Goal: Book appointment/travel/reservation

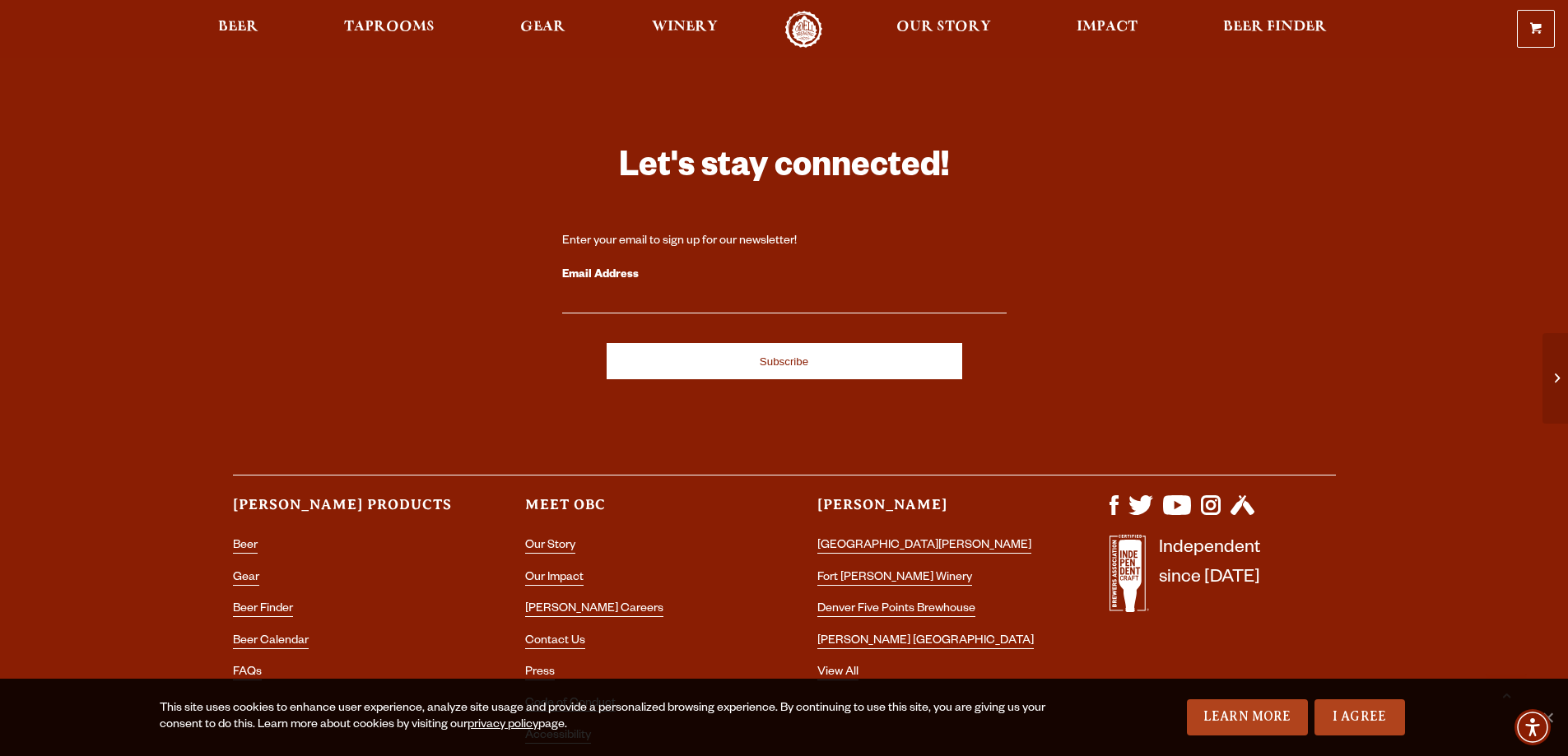
scroll to position [4554, 0]
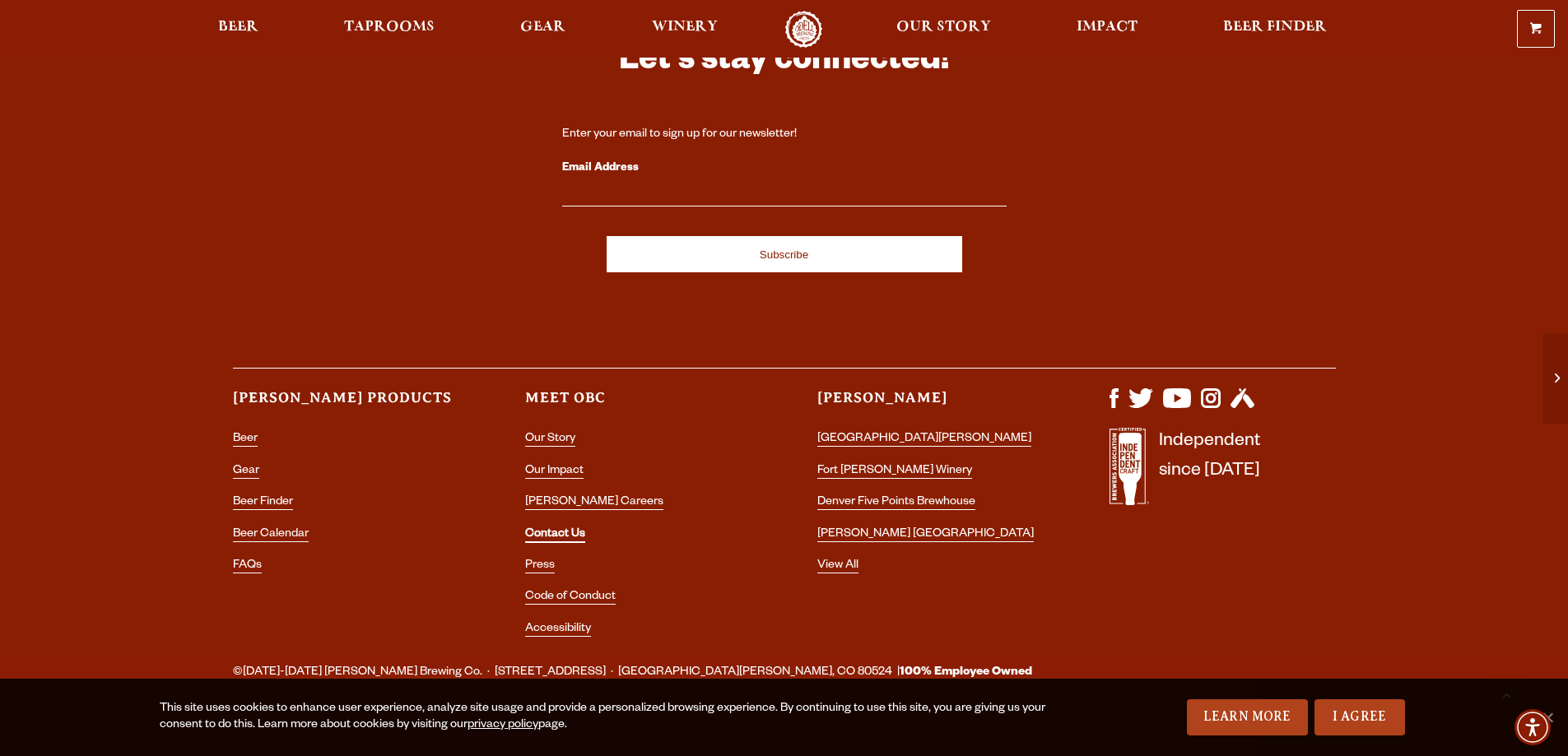
click at [556, 528] on link "Contact Us" at bounding box center [555, 535] width 60 height 15
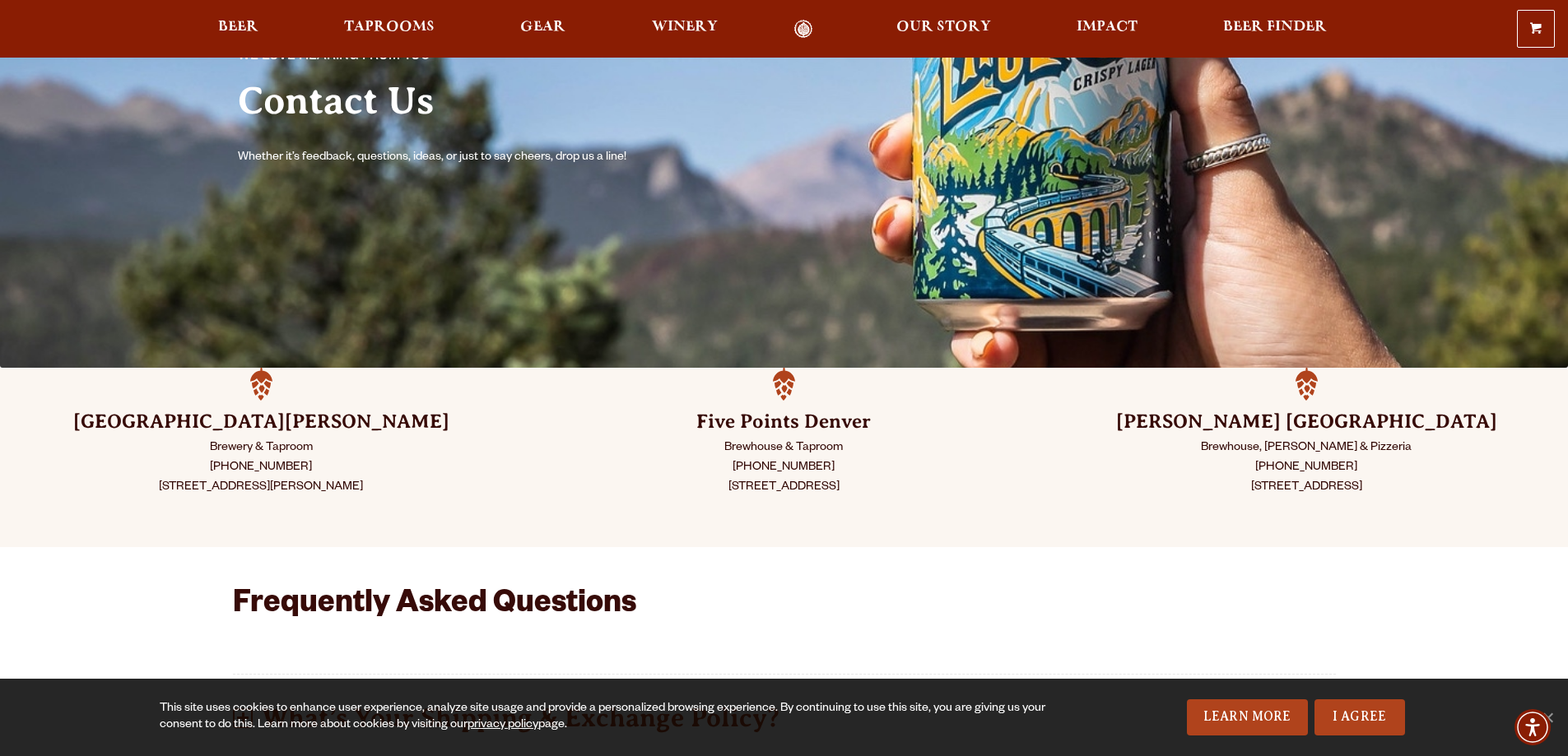
scroll to position [171, 0]
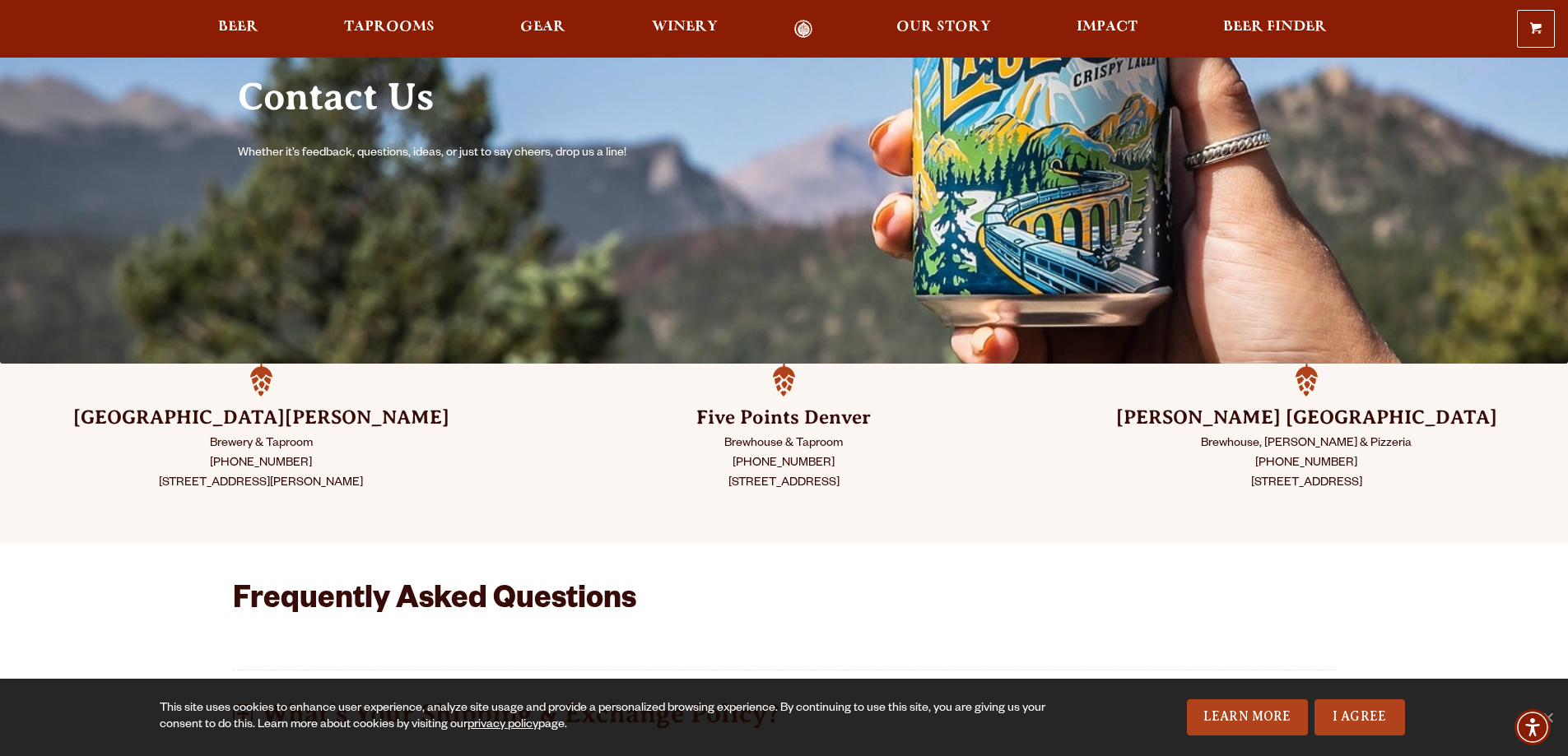
click at [1281, 416] on h3 "[PERSON_NAME] [GEOGRAPHIC_DATA]" at bounding box center [1307, 418] width 440 height 26
click at [1288, 472] on p "Brewhouse, [PERSON_NAME] & Pizzeria [PHONE_NUMBER] [STREET_ADDRESS]" at bounding box center [1307, 464] width 440 height 59
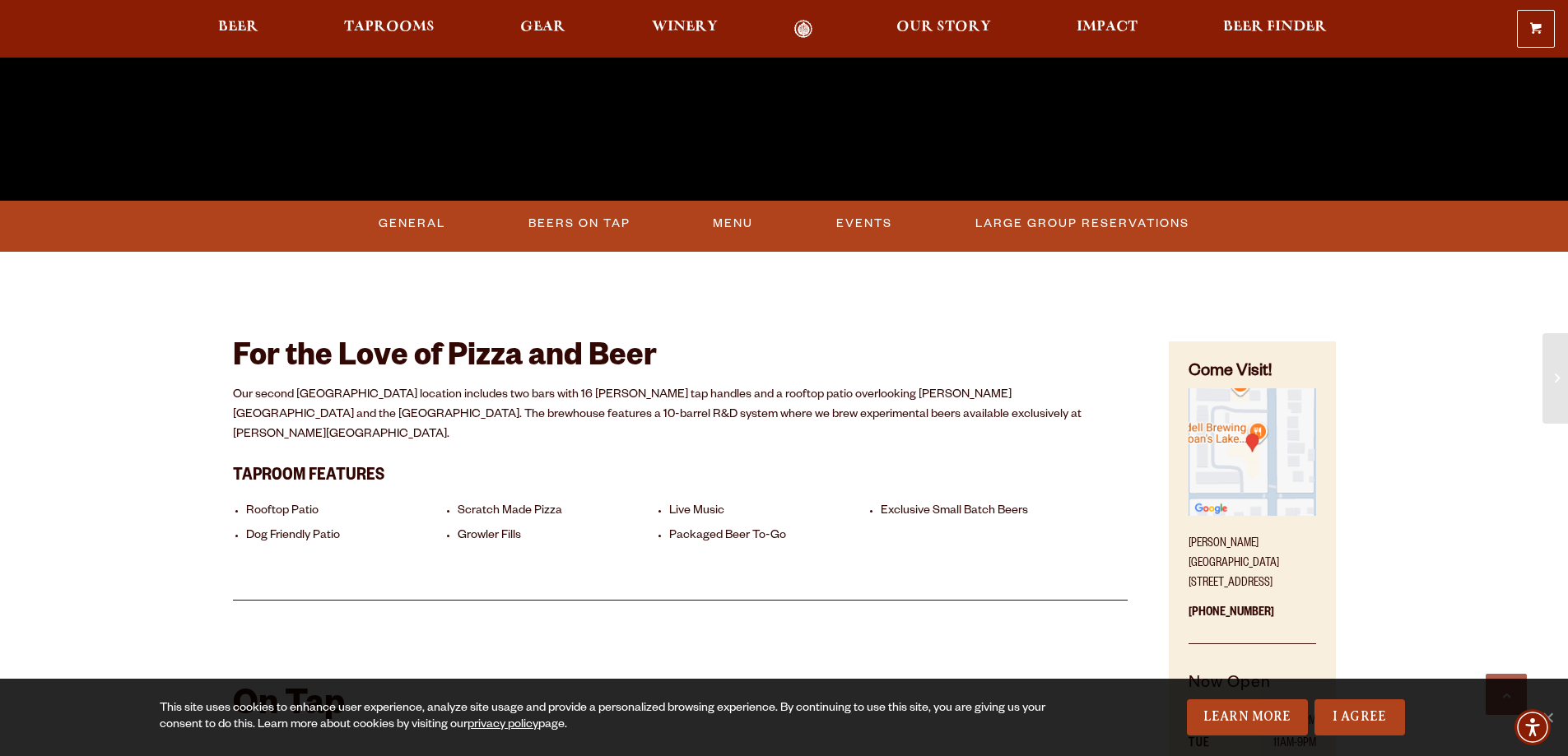
scroll to position [604, 0]
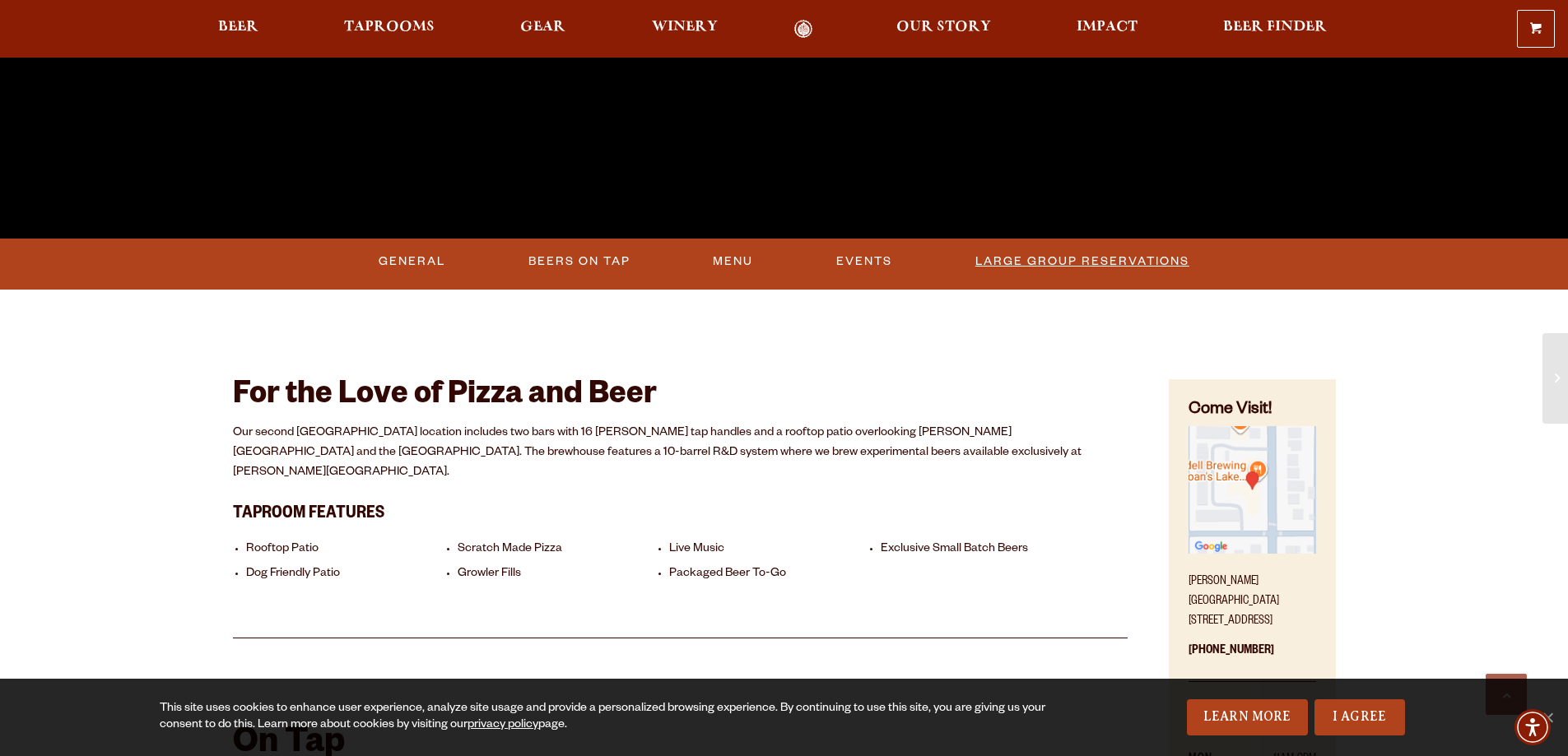
click at [992, 257] on link "Large Group Reservations" at bounding box center [1082, 261] width 227 height 38
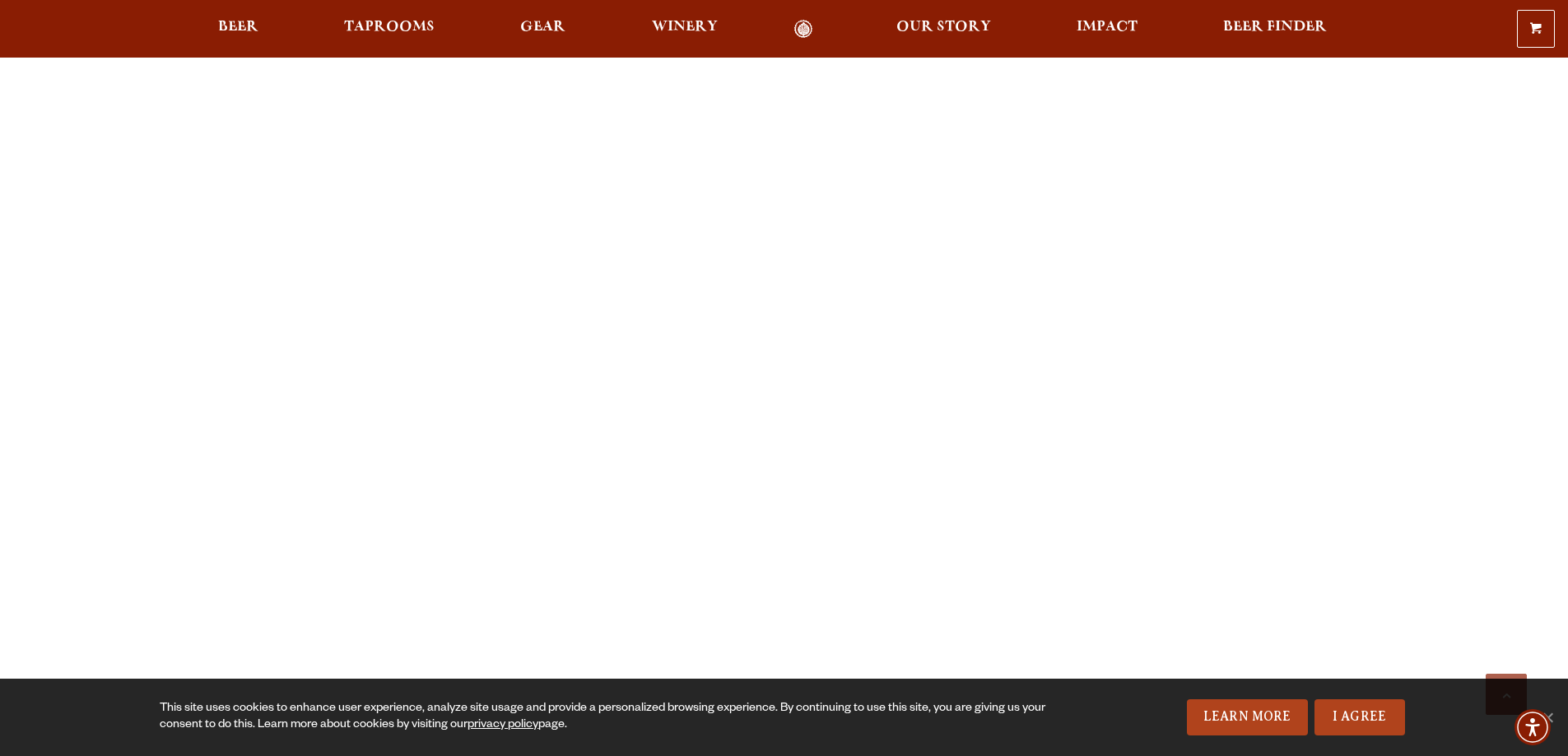
scroll to position [1481, 0]
click at [182, 418] on div "Previous Next 1 2 3 Loading… We are able to accommodate groups of 20-50 people …" at bounding box center [784, 597] width 1568 height 2903
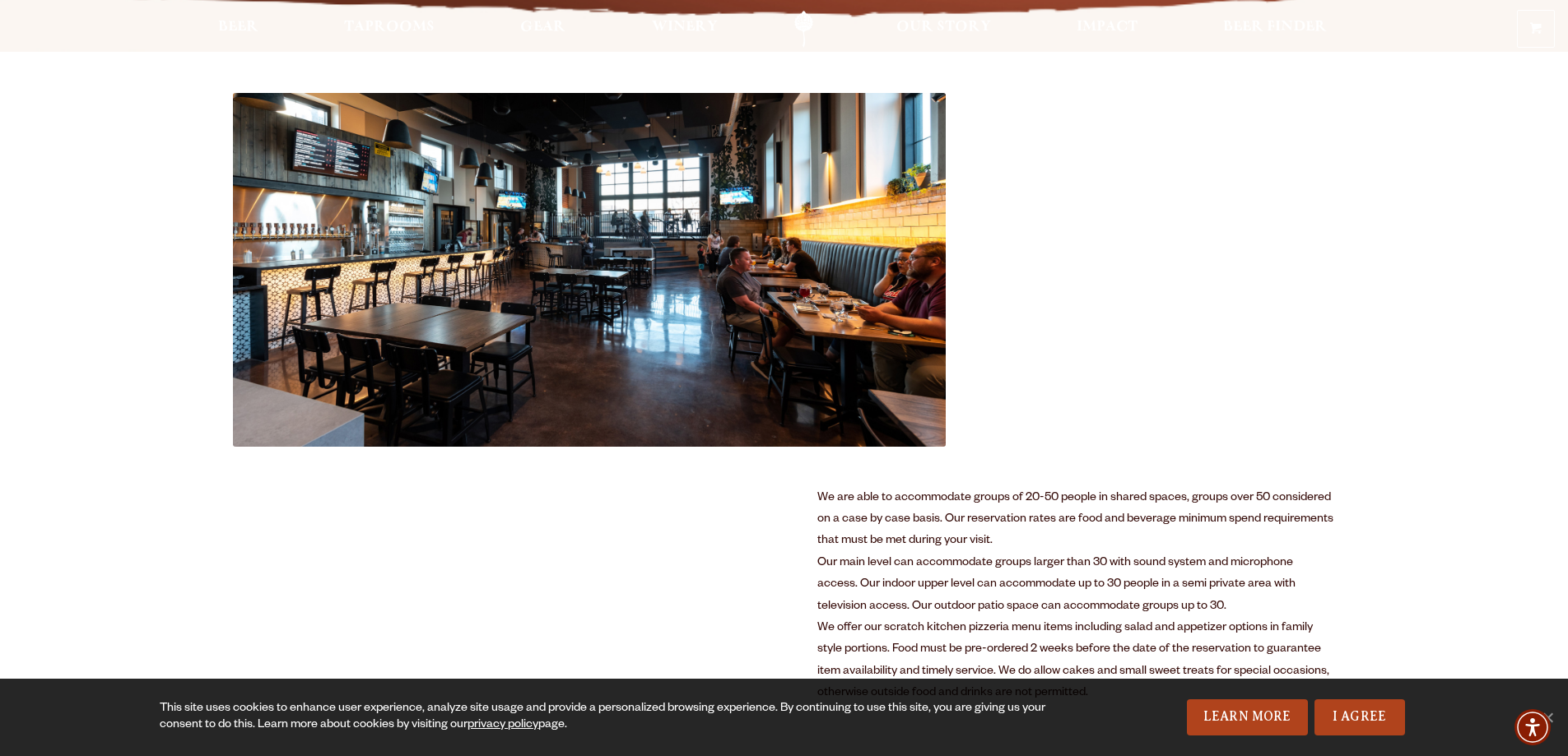
scroll to position [659, 0]
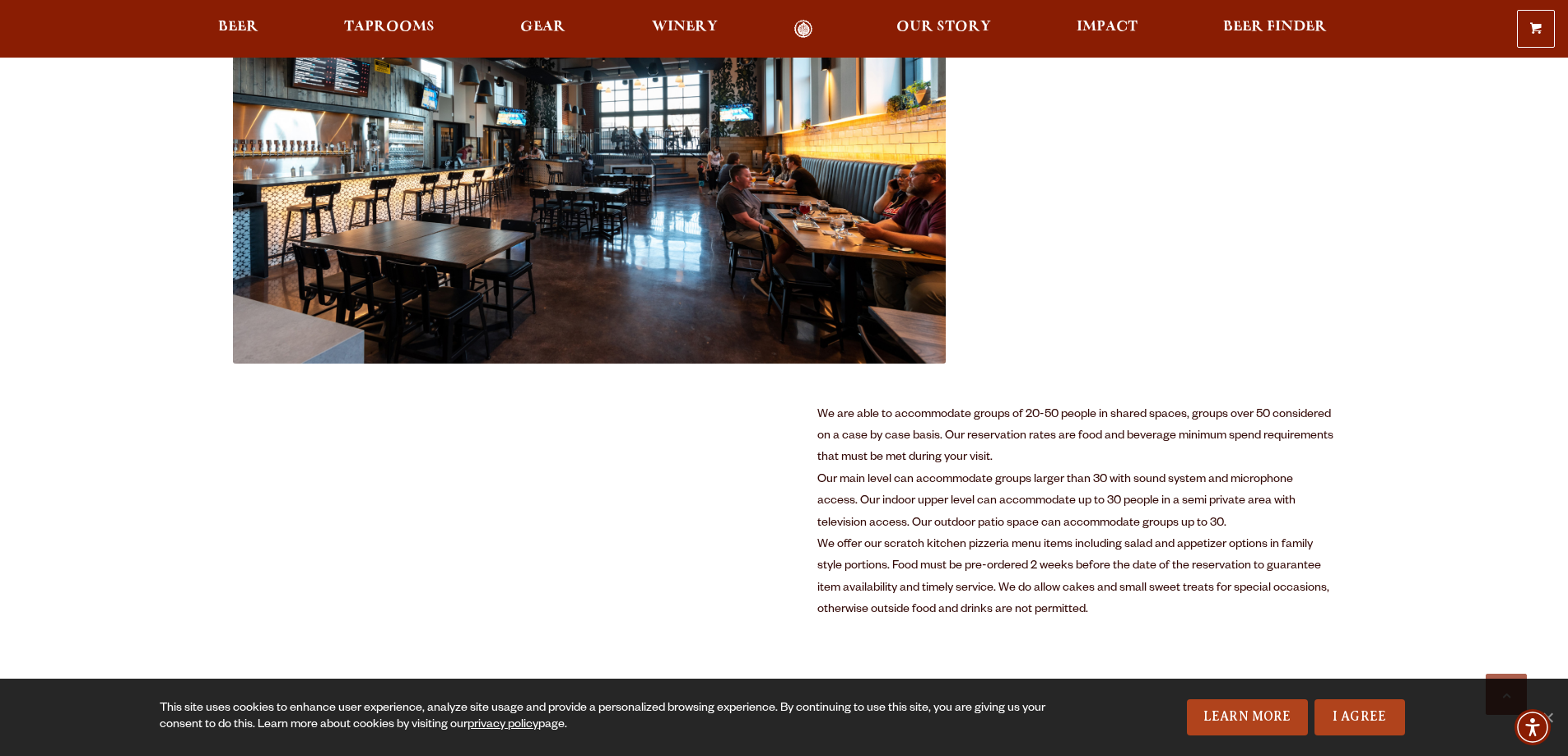
click at [966, 411] on div "We are able to accommodate groups of 20-50 people in shared spaces, groups over…" at bounding box center [1077, 437] width 518 height 65
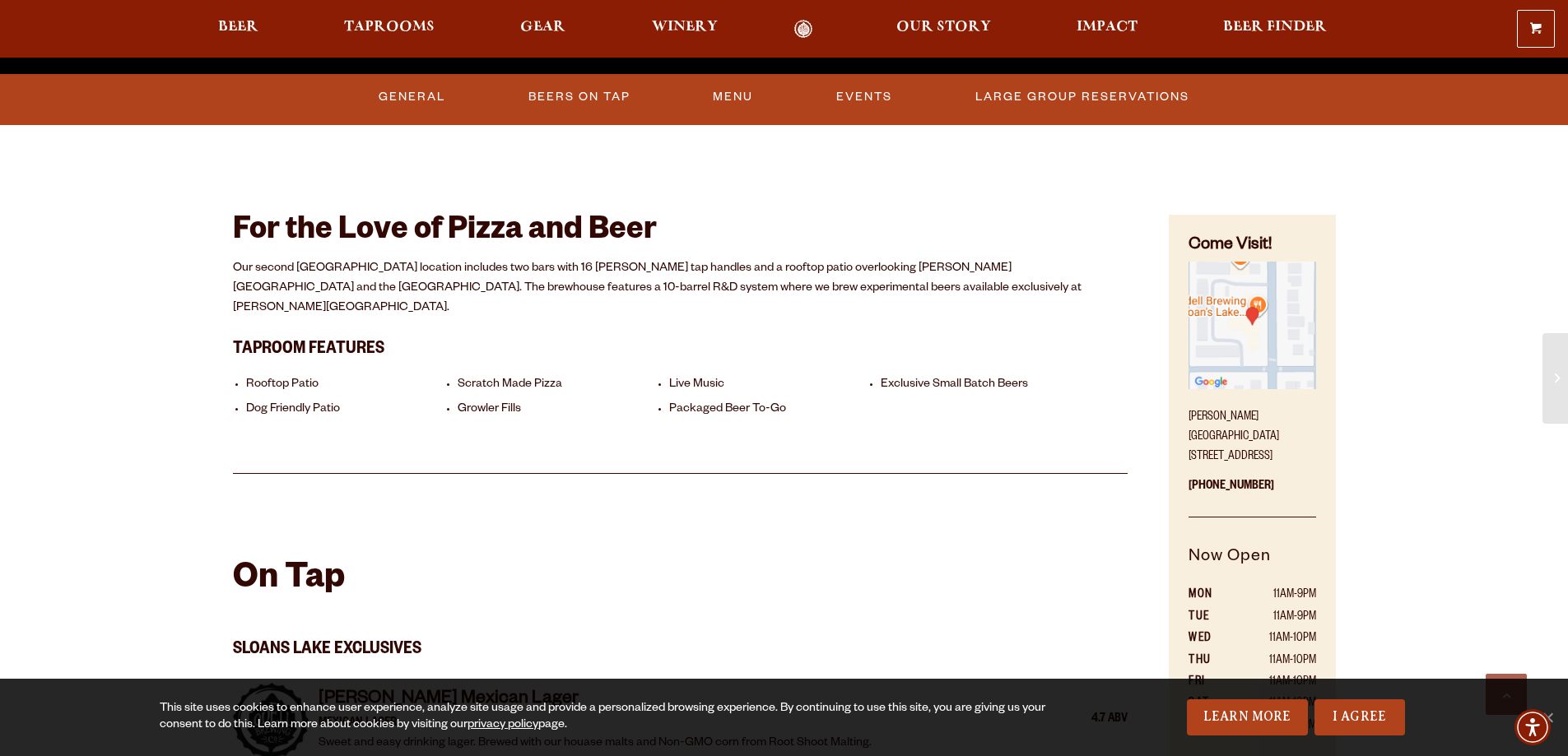
scroll to position [686, 0]
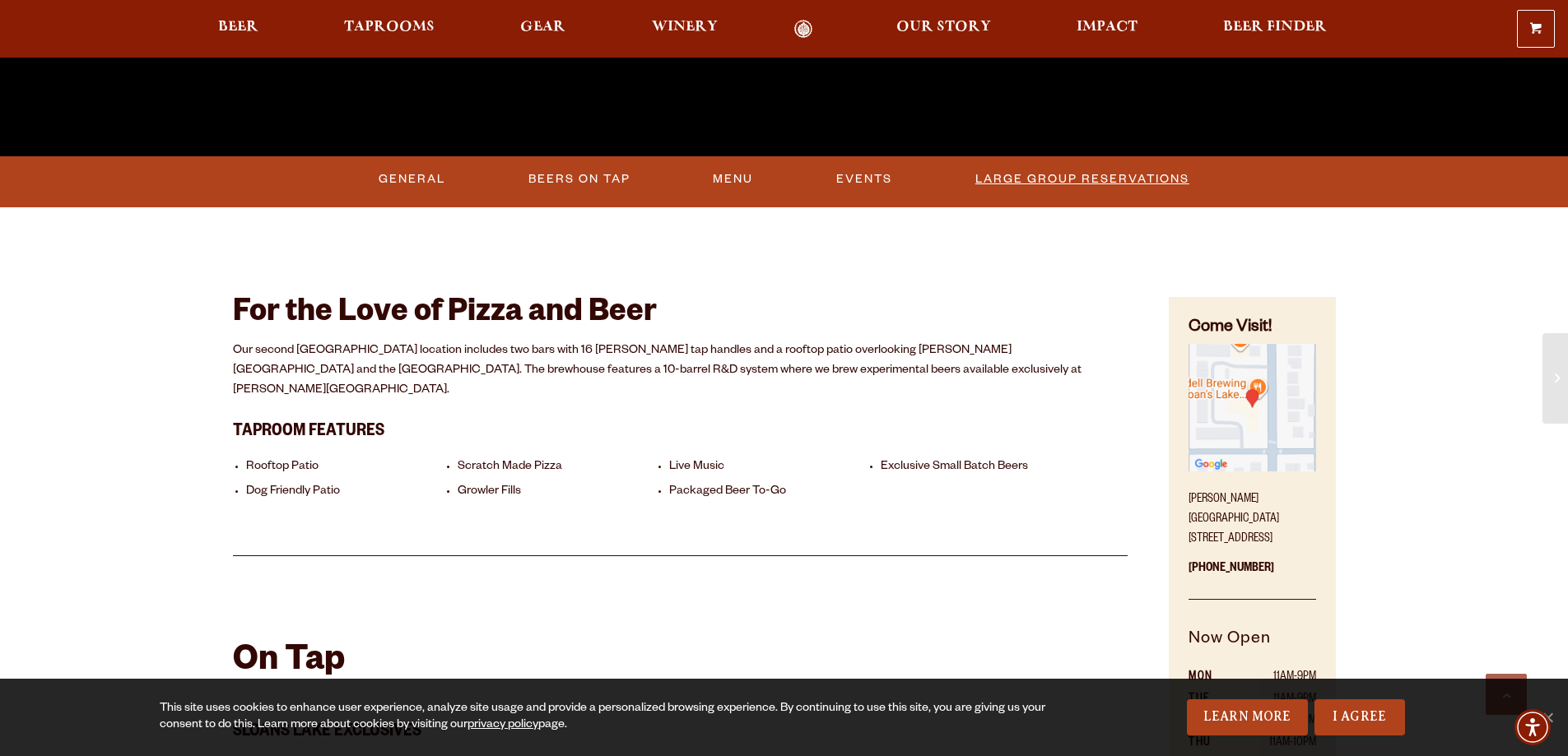
click at [1128, 179] on link "Large Group Reservations" at bounding box center [1082, 179] width 227 height 38
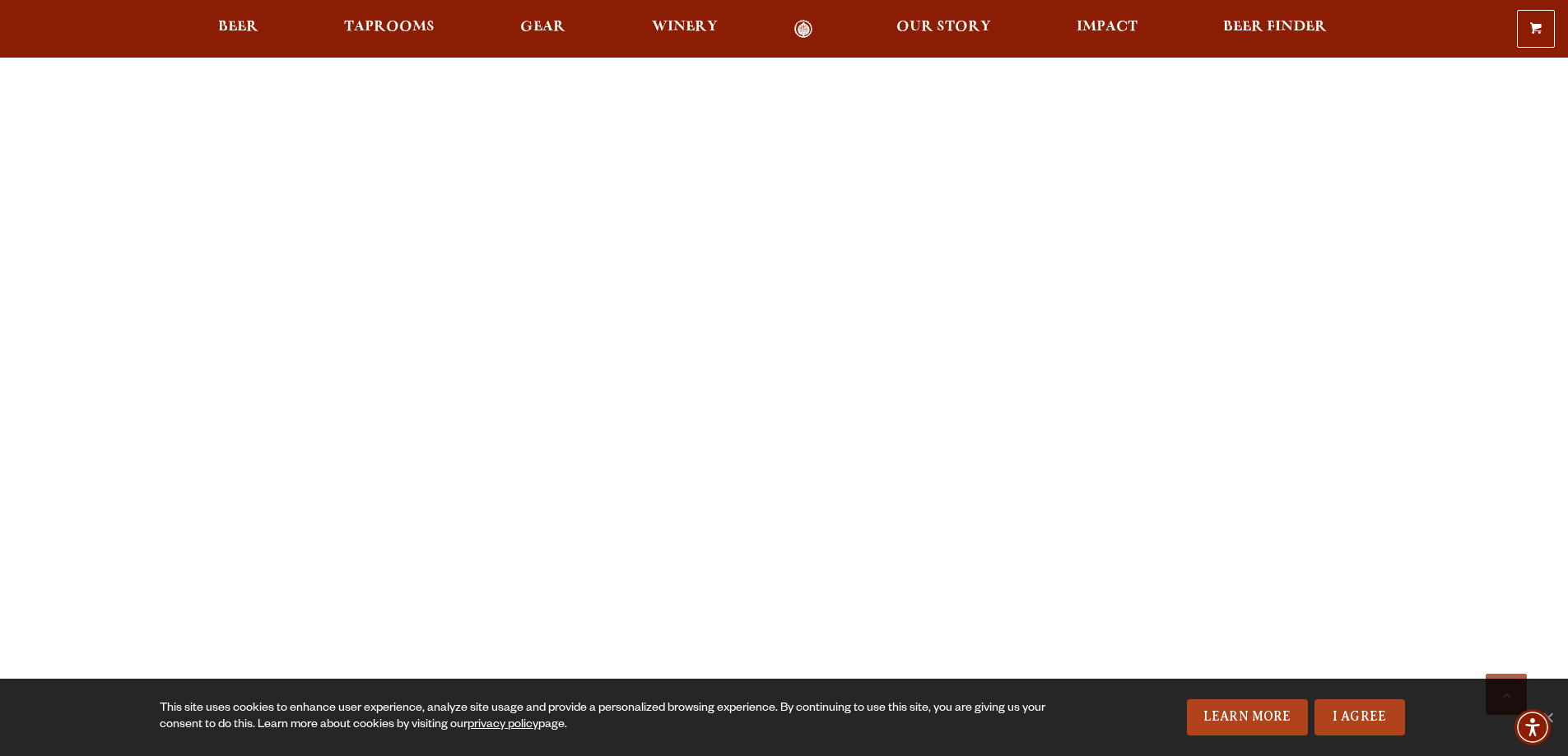
scroll to position [1481, 0]
click at [118, 480] on div "Previous Next 1 2 3 Loading… We are able to accommodate groups of 20-50 people …" at bounding box center [784, 597] width 1568 height 2903
click at [68, 384] on div "Previous Next 1 2 3 Loading… We are able to accommodate groups of 20-50 people …" at bounding box center [784, 351] width 1568 height 2903
click at [200, 365] on div "Previous Next 1 2 3 Loading… We are able to accommodate groups of 20-50 people …" at bounding box center [784, 351] width 1185 height 2903
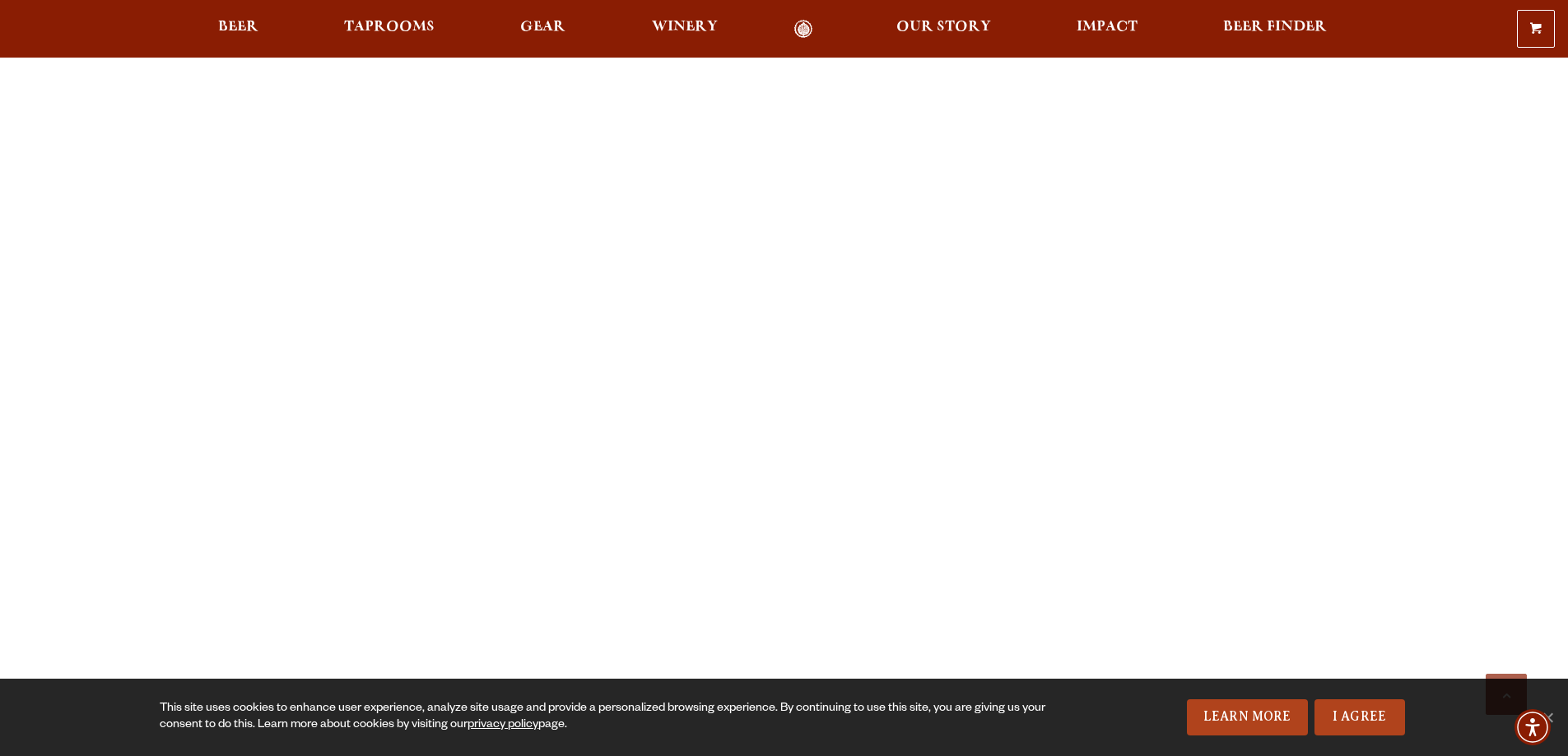
scroll to position [1975, 0]
click at [944, 517] on div "Previous Next 1 2 3 Loading… We are able to accommodate groups of 20-50 people …" at bounding box center [784, 103] width 1103 height 2820
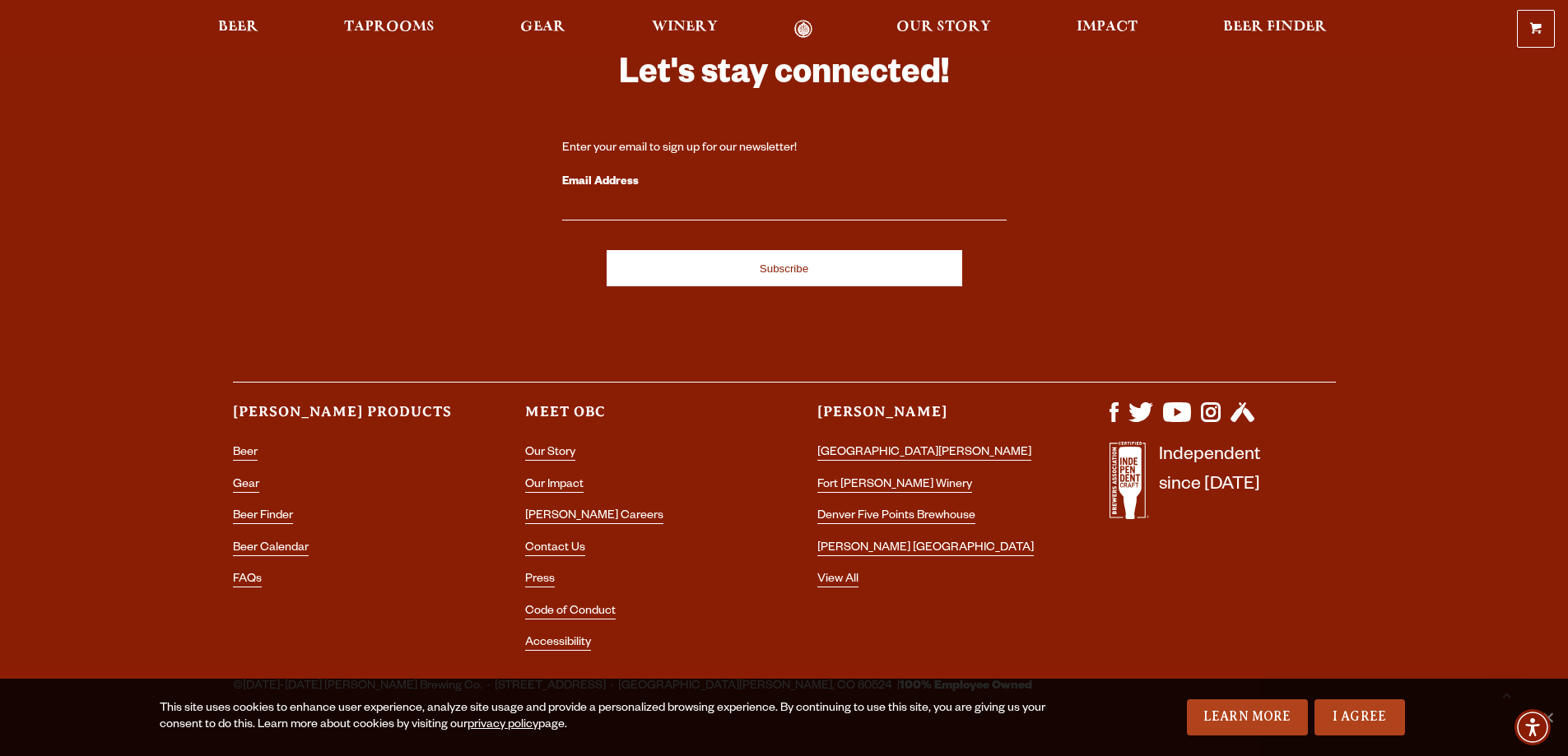
scroll to position [3848, 0]
click at [175, 308] on div "Let's stay connected! Enter your email to sign up for our newsletter! Email Add…" at bounding box center [784, 298] width 1568 height 730
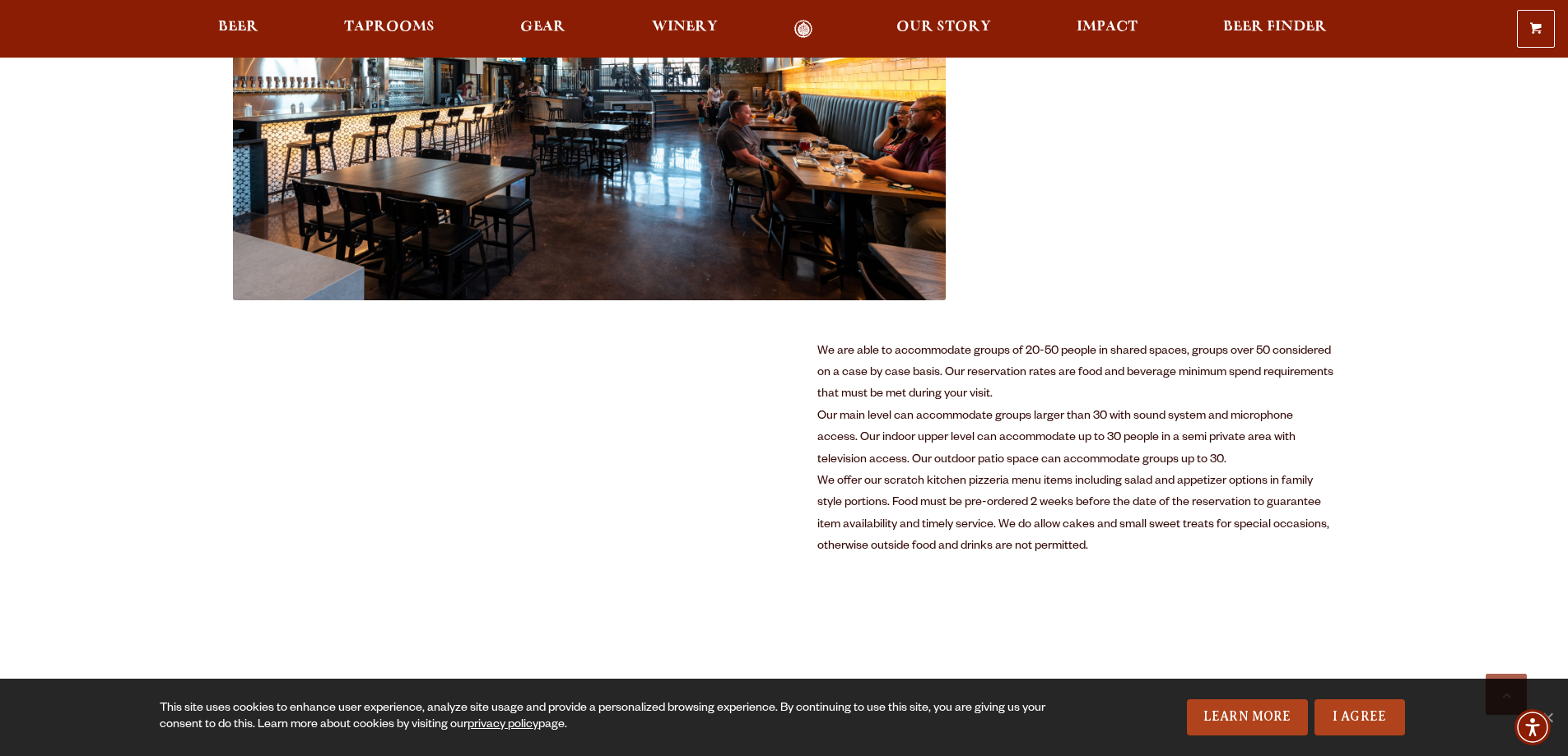
scroll to position [968, 0]
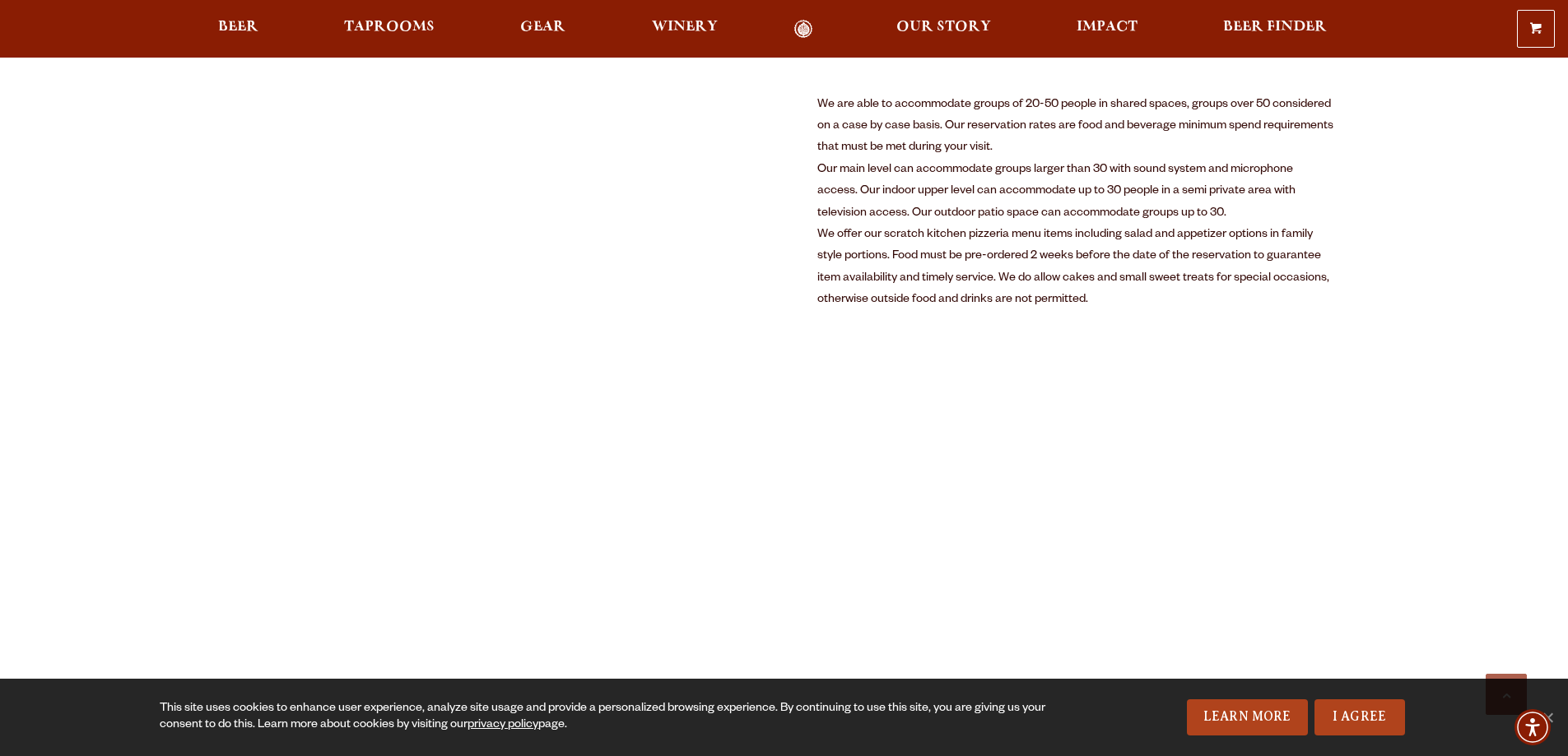
click at [1104, 296] on div "We offer our scratch kitchen pizzeria menu items including salad and appetizer …" at bounding box center [1077, 269] width 518 height 88
